Goal: Information Seeking & Learning: Learn about a topic

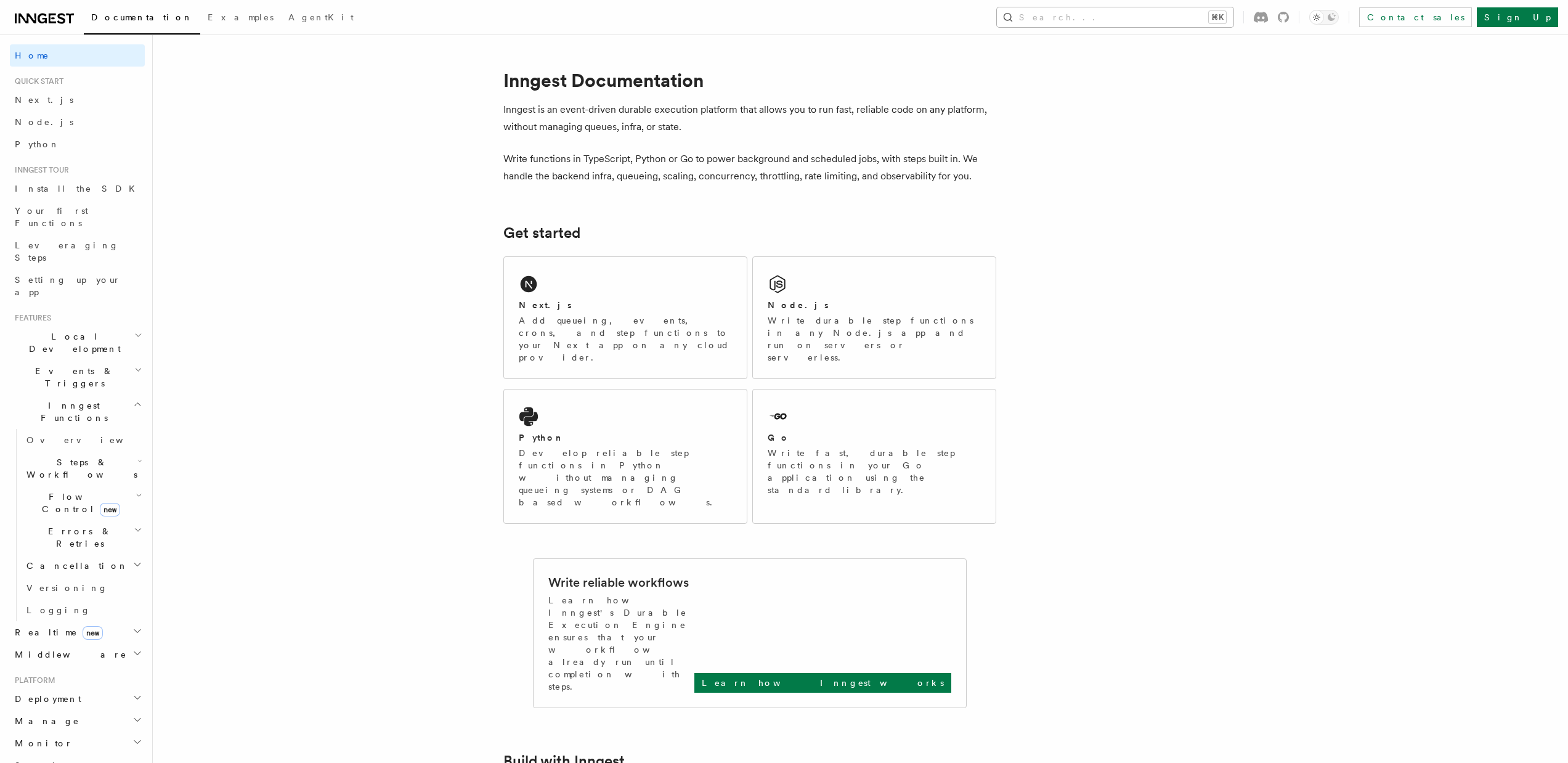
click at [1135, 22] on button "Search... ⌘K" at bounding box center [1115, 17] width 236 height 20
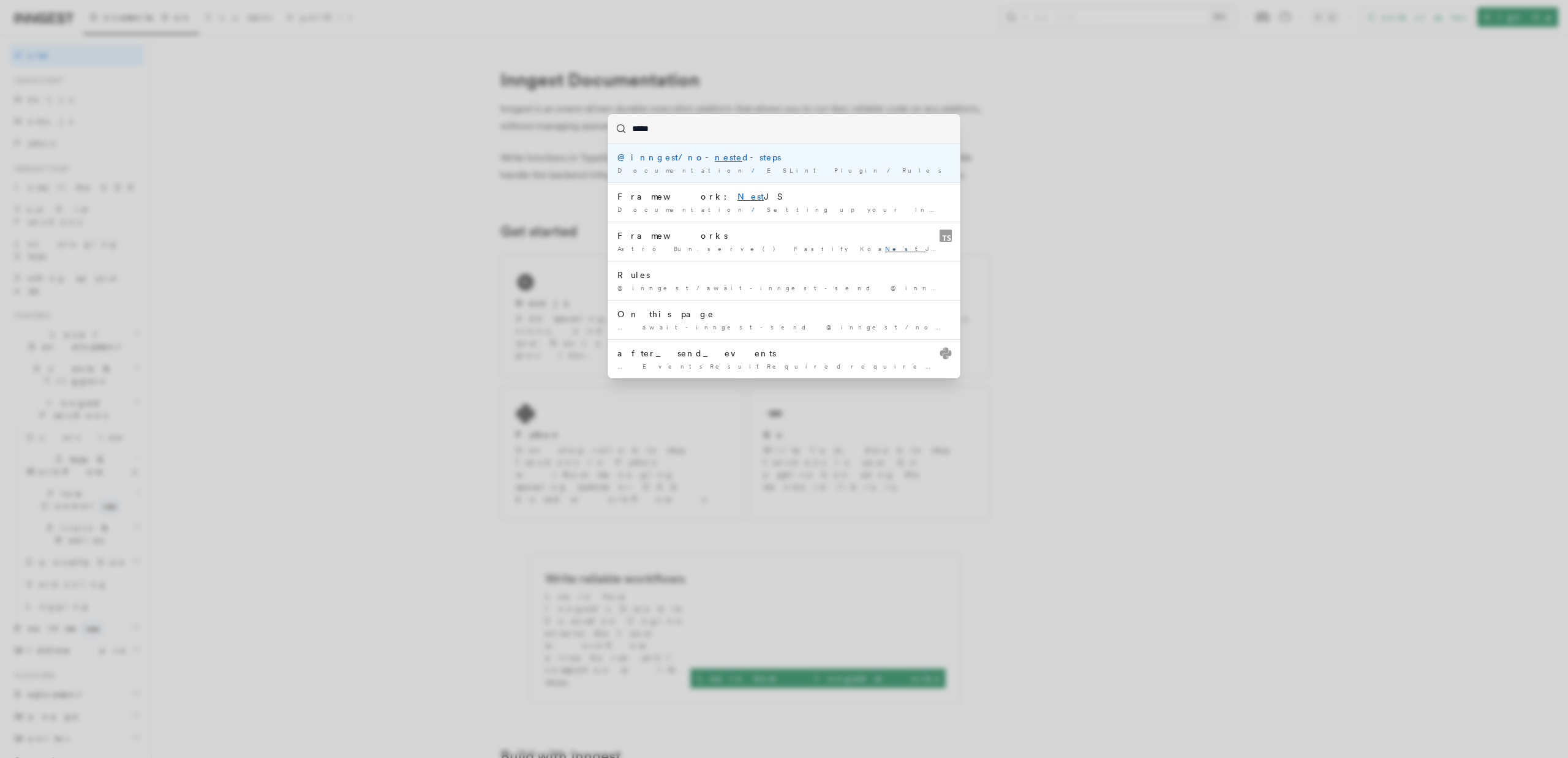
type input "******"
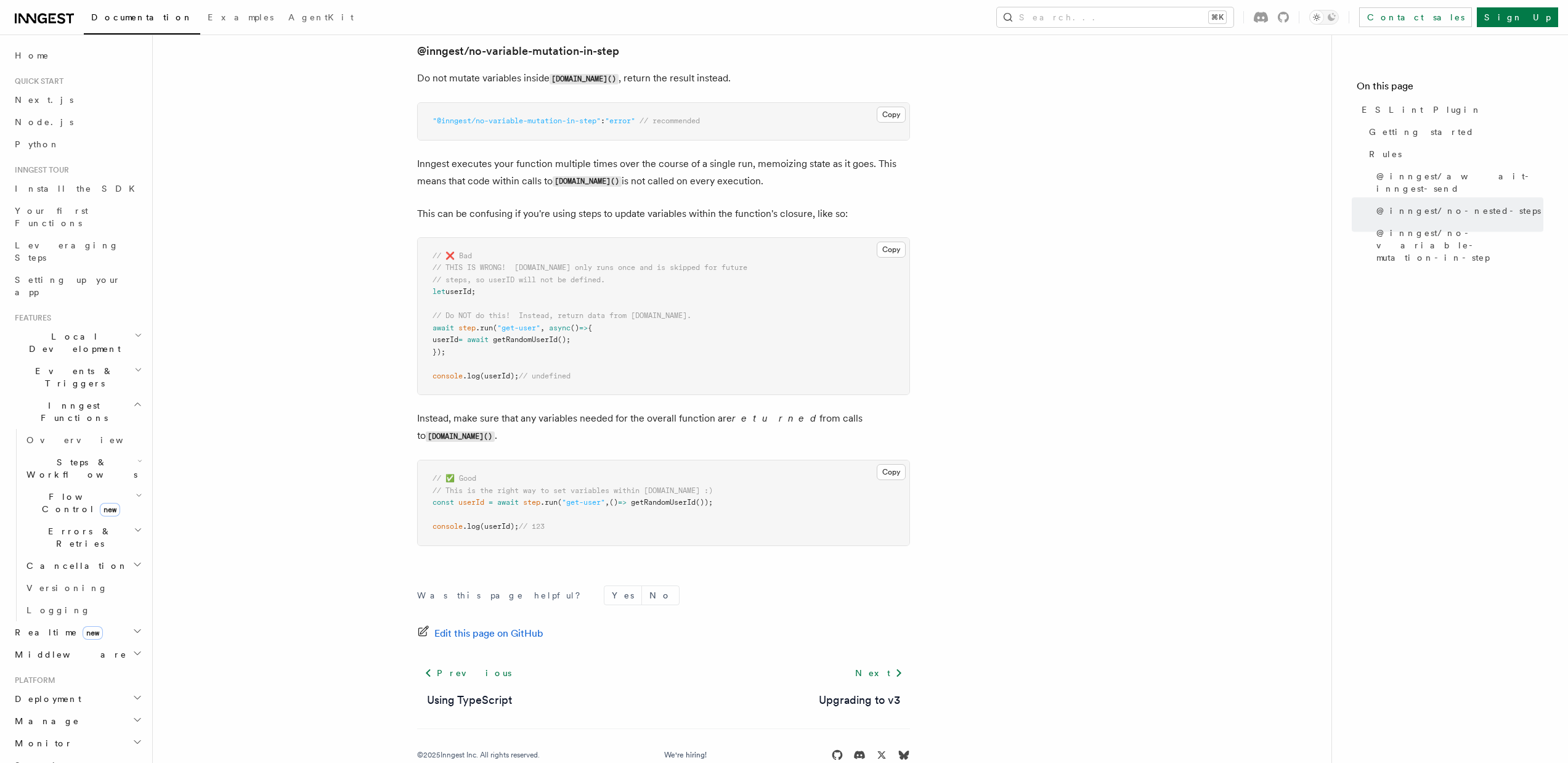
scroll to position [1592, 0]
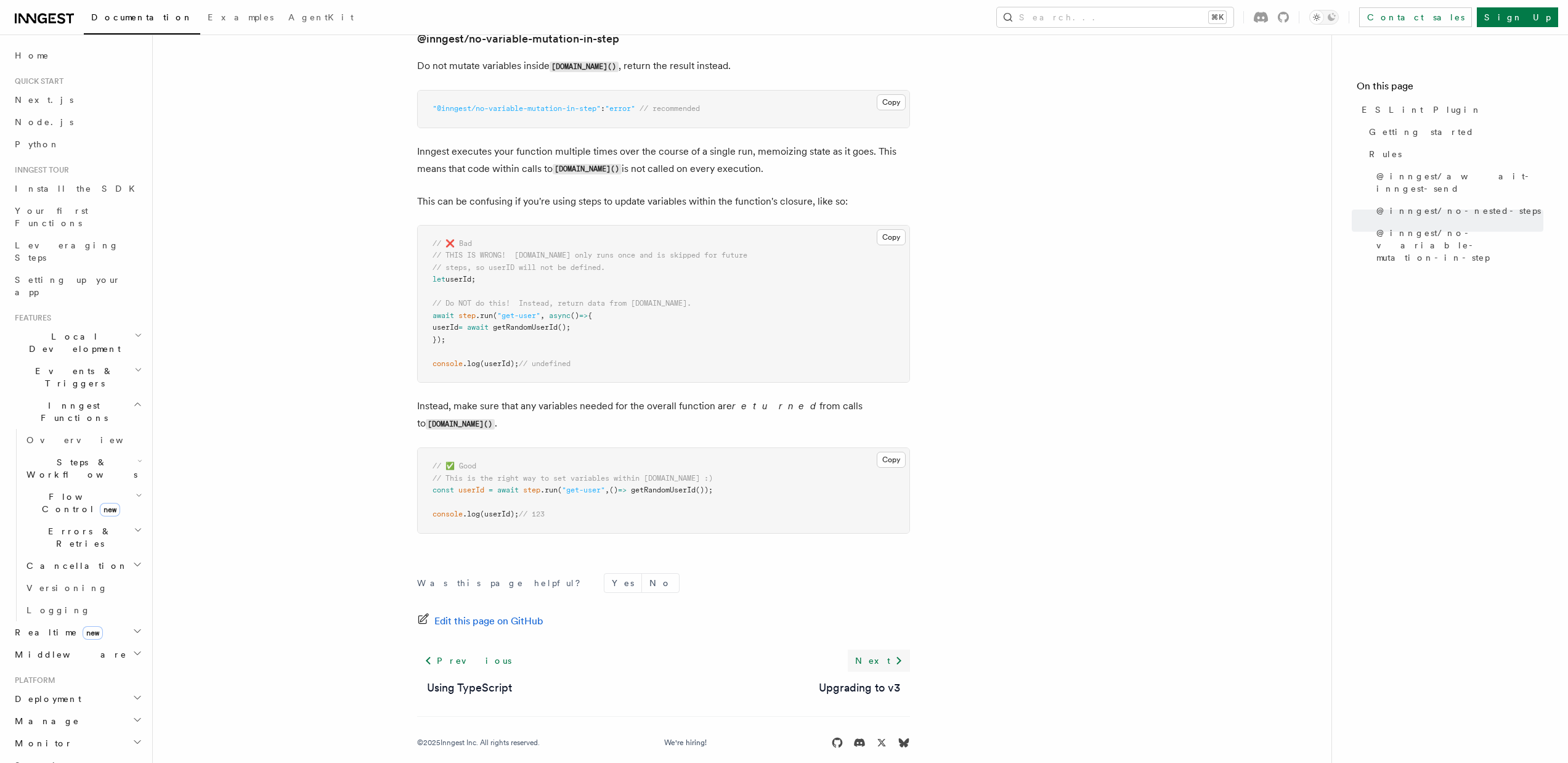
click at [876, 650] on link "Next" at bounding box center [879, 660] width 62 height 22
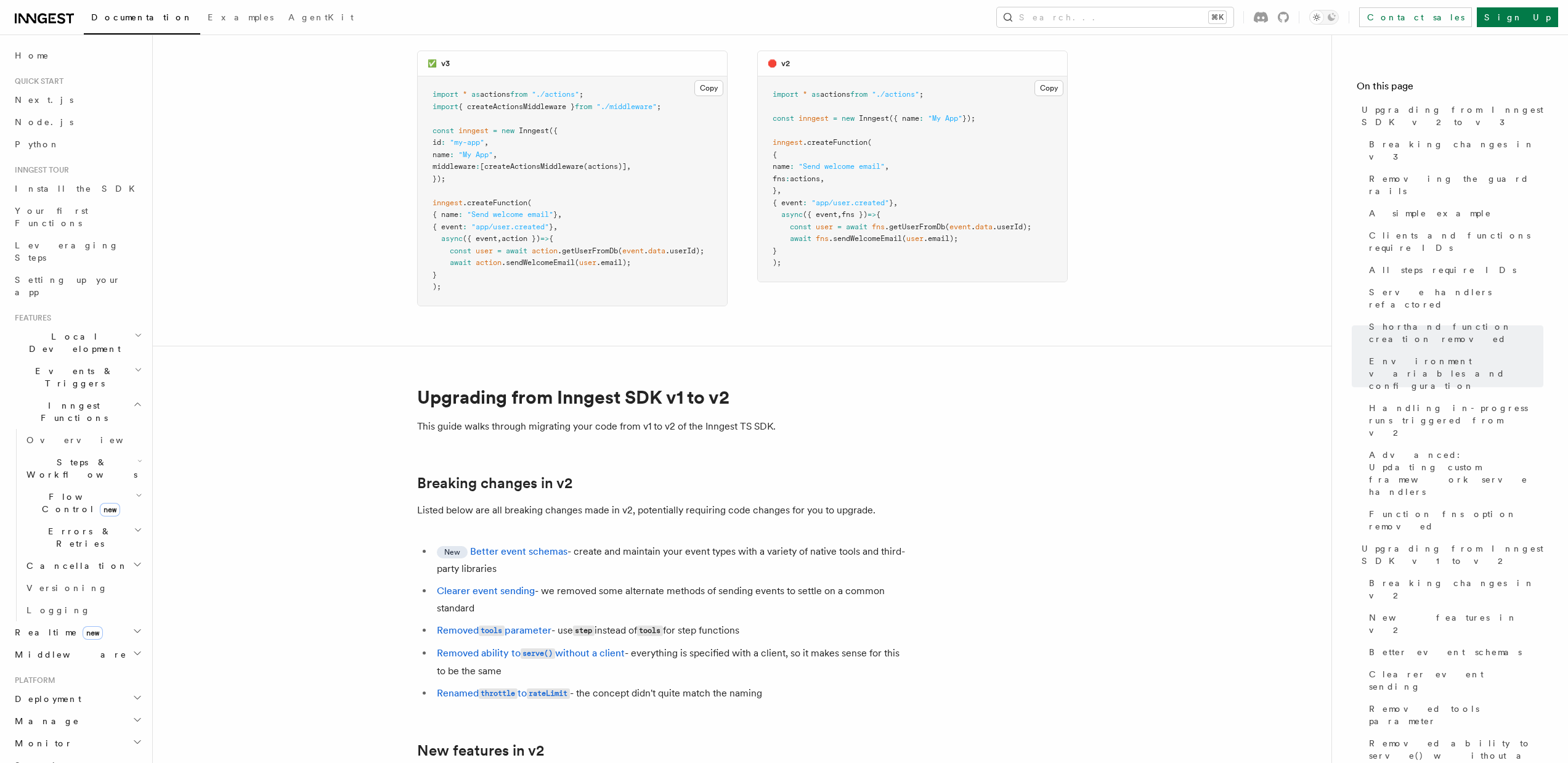
scroll to position [6333, 0]
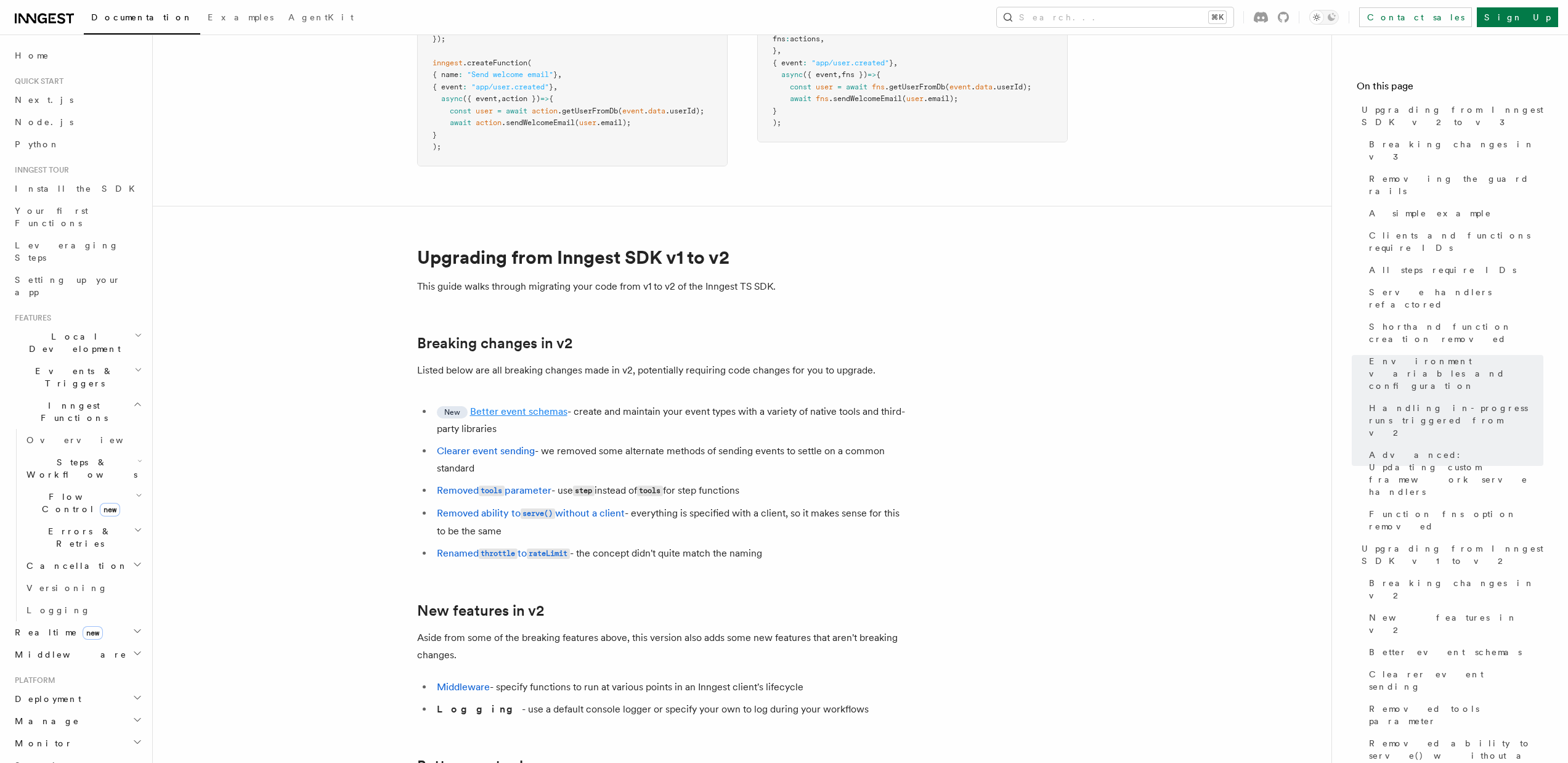
click at [519, 405] on link "Better event schemas" at bounding box center [519, 411] width 98 height 11
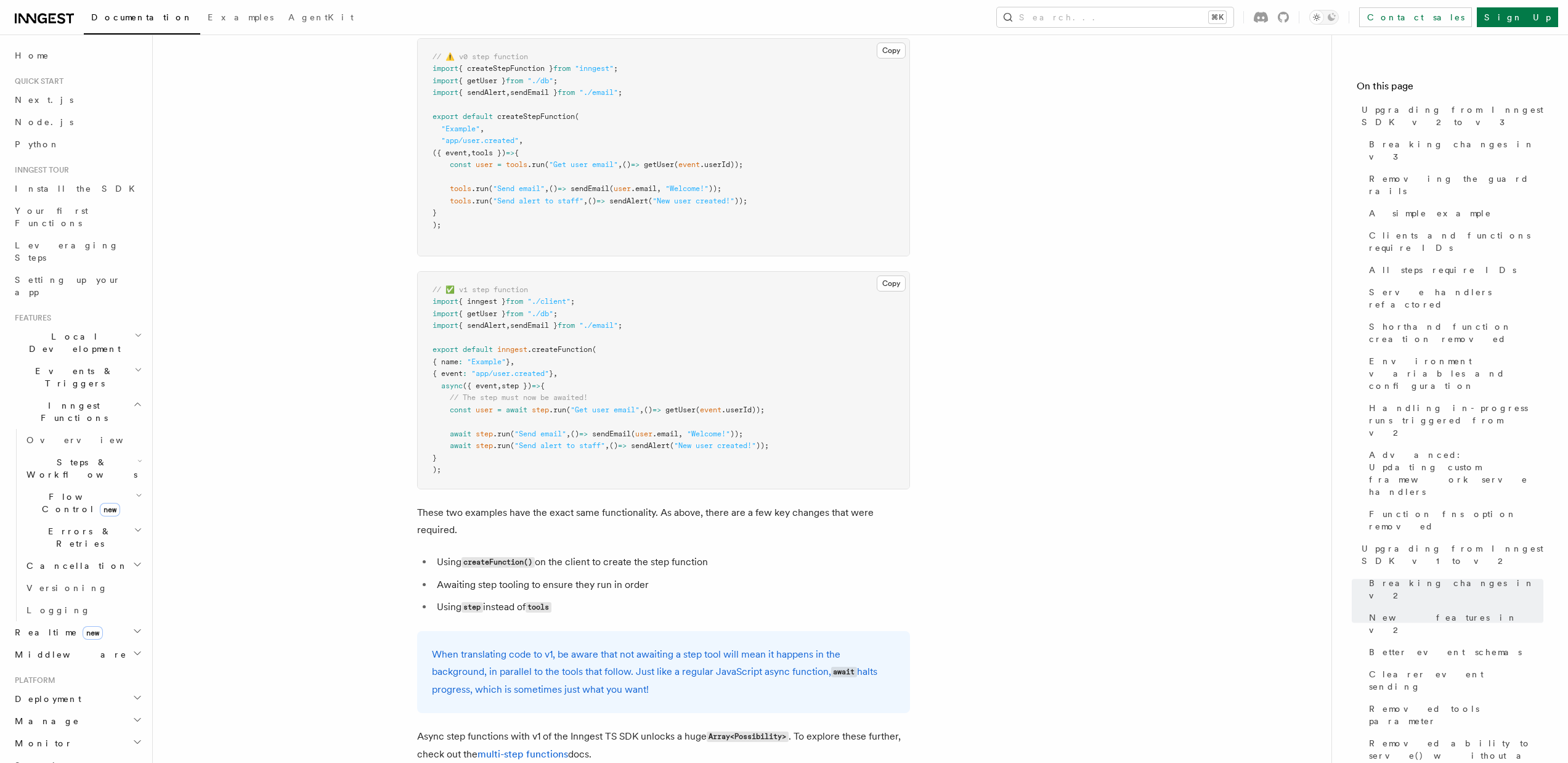
scroll to position [12149, 0]
